Goal: Task Accomplishment & Management: Manage account settings

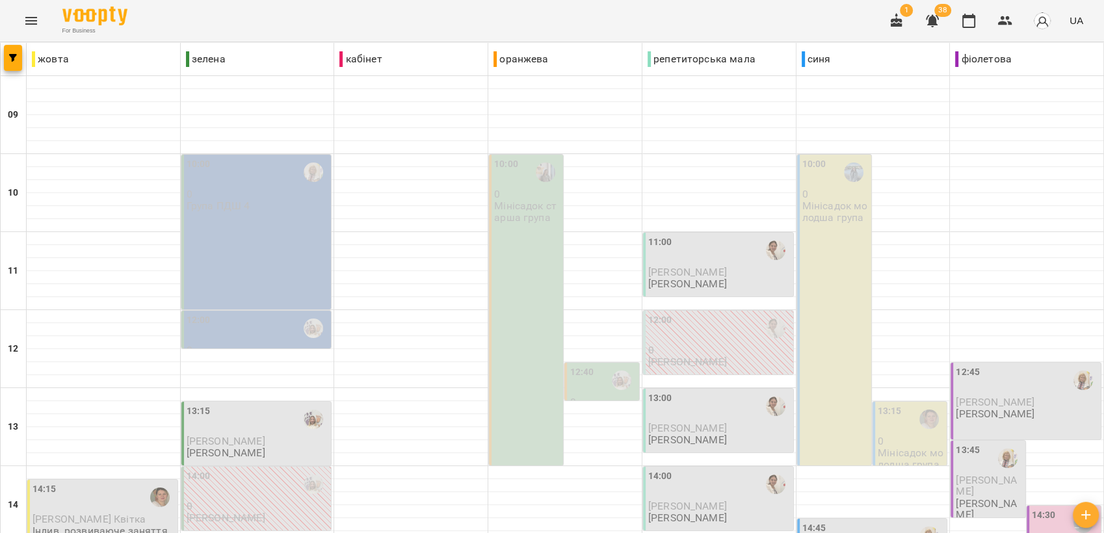
click at [702, 254] on div "11:00" at bounding box center [719, 250] width 142 height 30
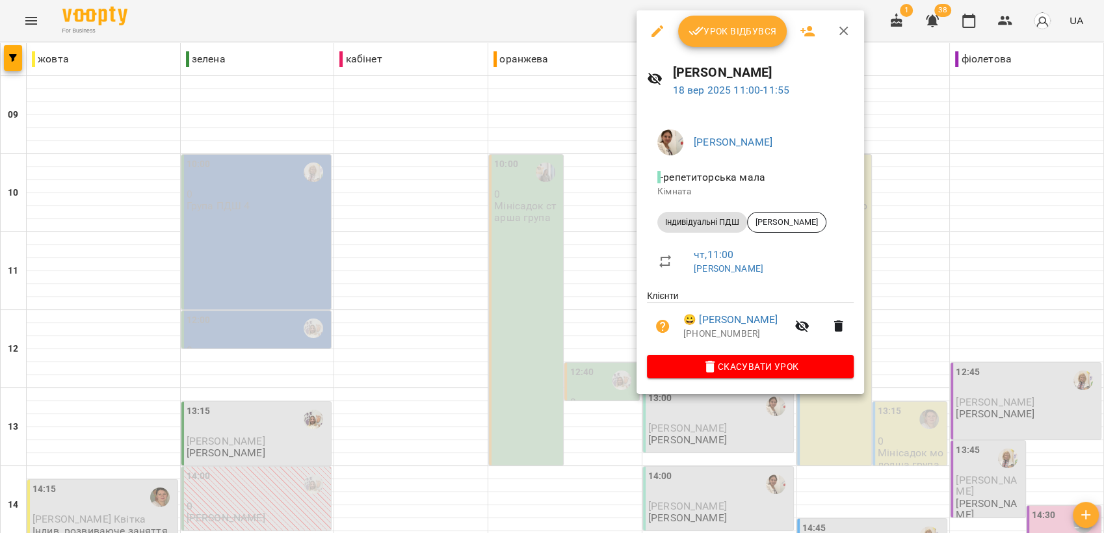
click at [714, 34] on span "Урок відбувся" at bounding box center [732, 31] width 88 height 16
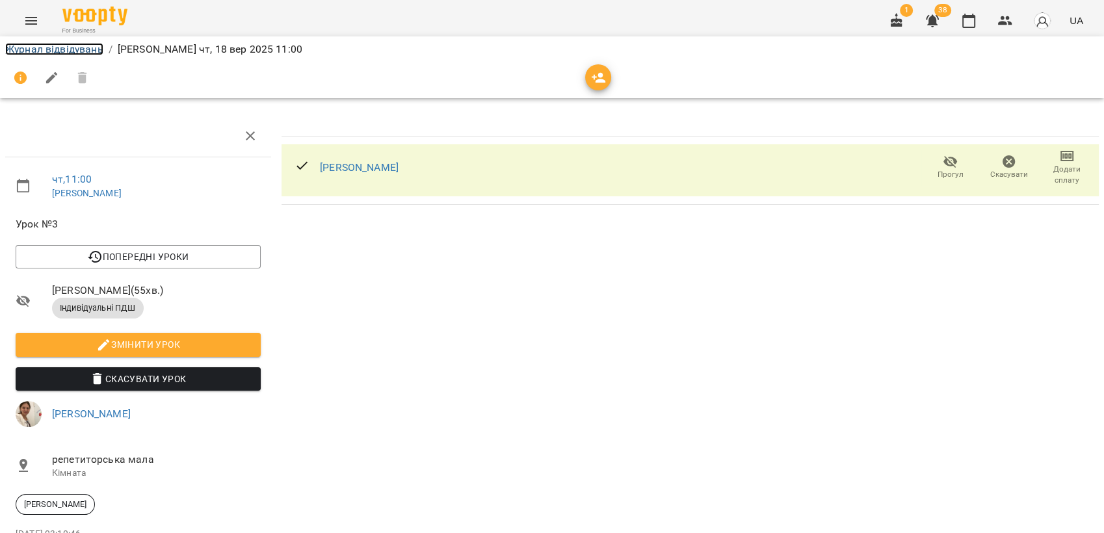
click at [54, 47] on link "Журнал відвідувань" at bounding box center [54, 49] width 98 height 12
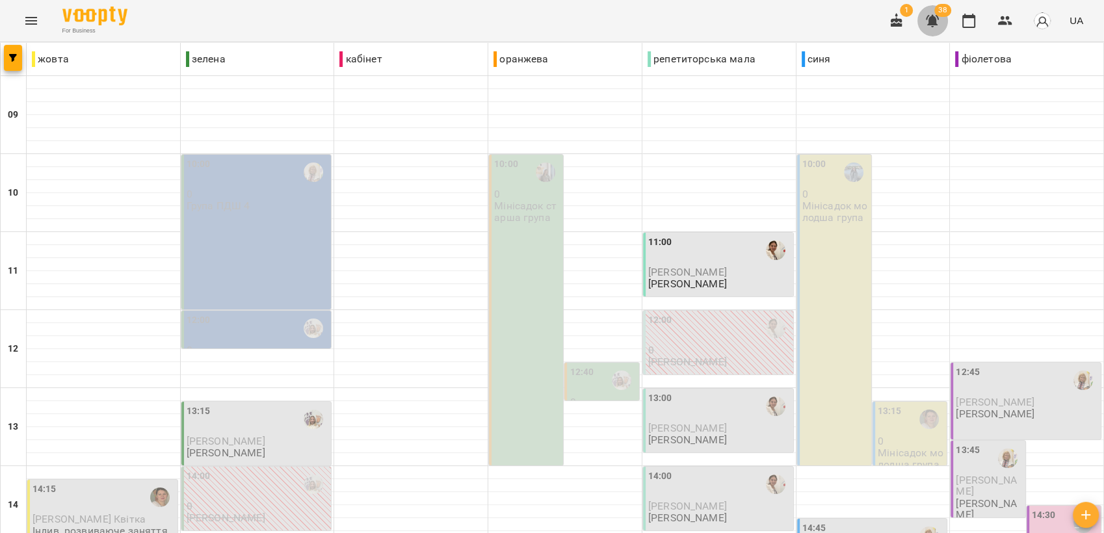
click at [933, 20] on icon "button" at bounding box center [932, 21] width 13 height 12
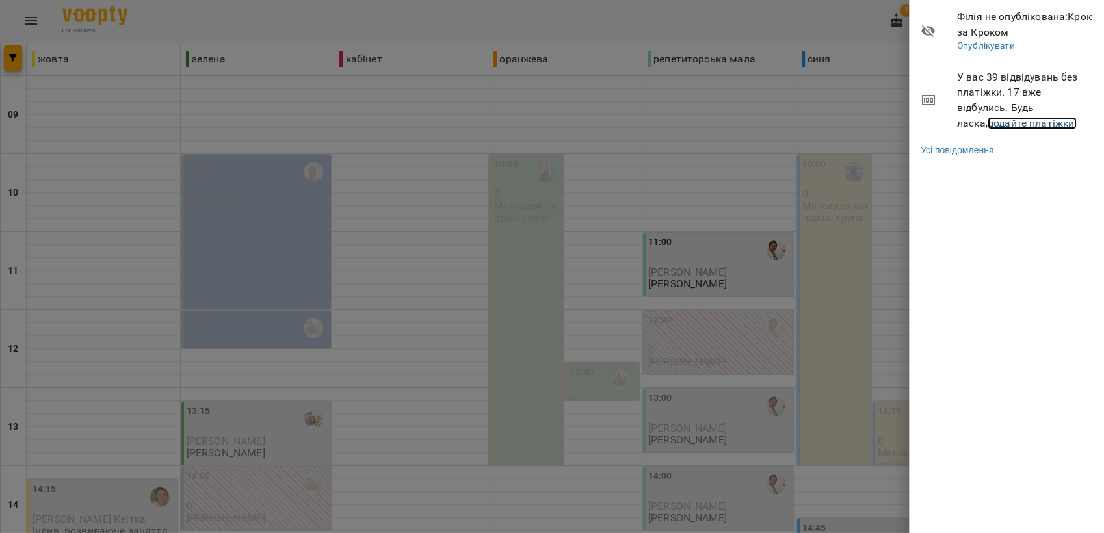
click at [998, 122] on link "додайте платіжки!" at bounding box center [1032, 123] width 90 height 12
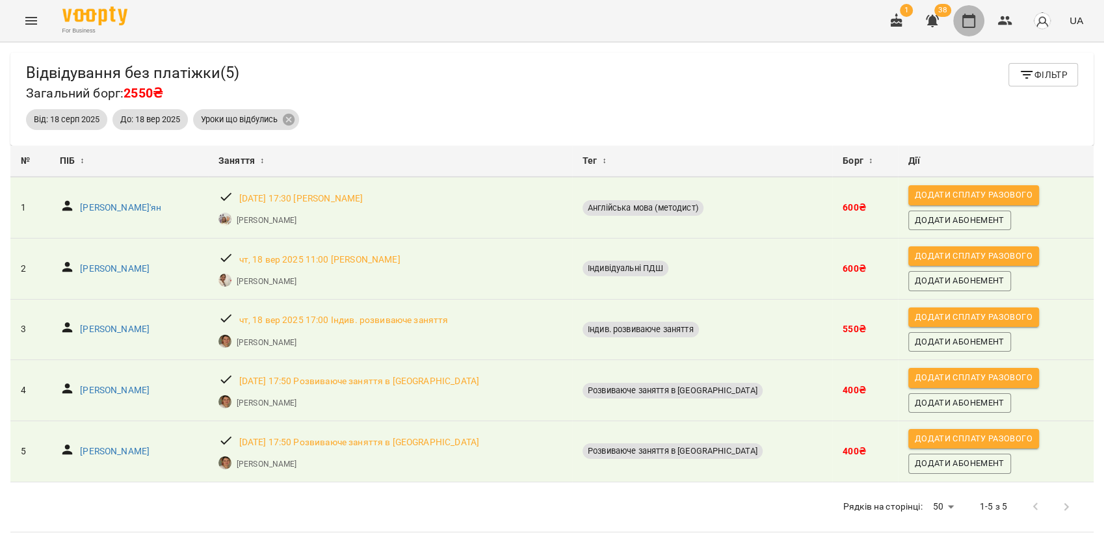
click at [969, 20] on icon "button" at bounding box center [969, 21] width 16 height 16
